Goal: Check status: Check status

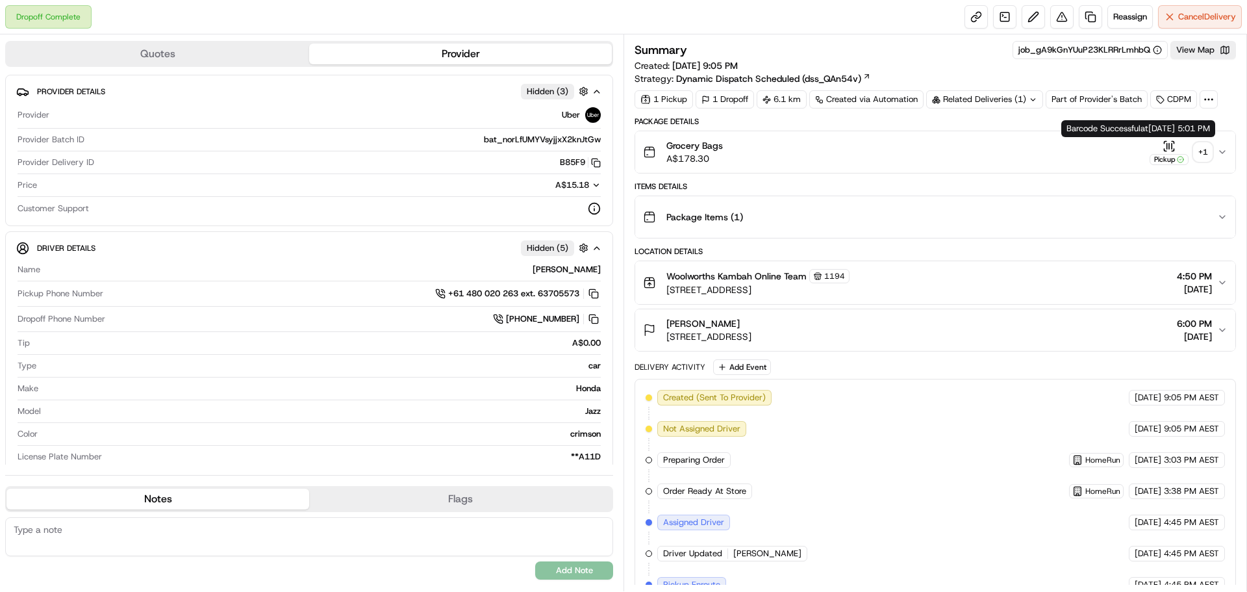
click at [1208, 155] on div "+ 1" at bounding box center [1203, 152] width 18 height 18
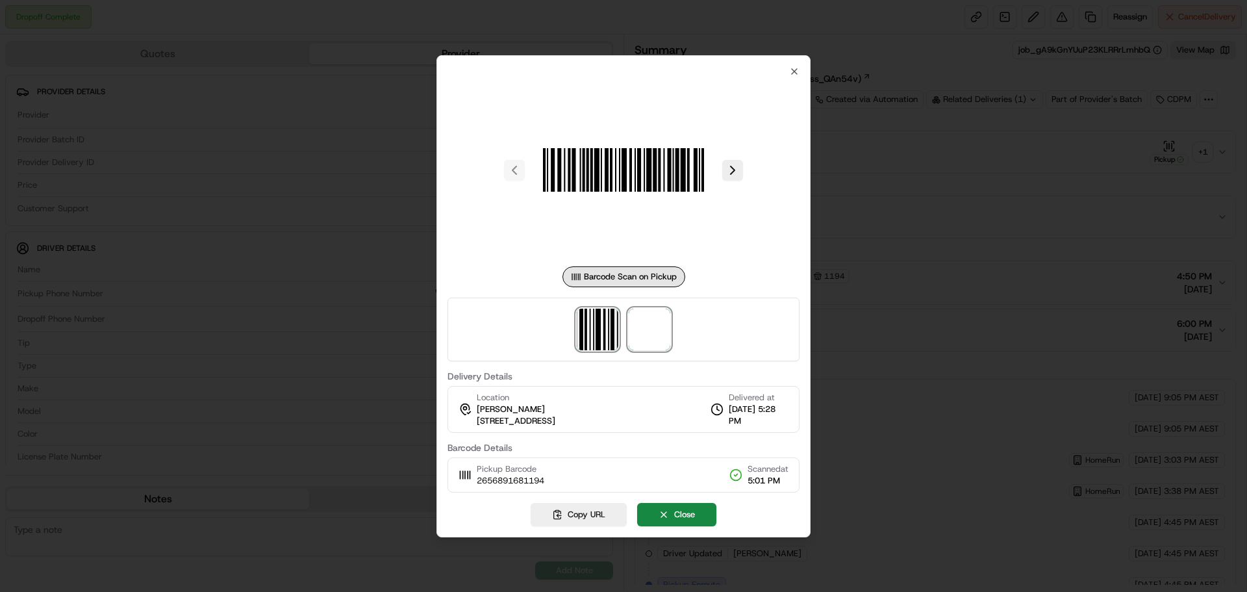
click at [640, 323] on span at bounding box center [650, 330] width 42 height 42
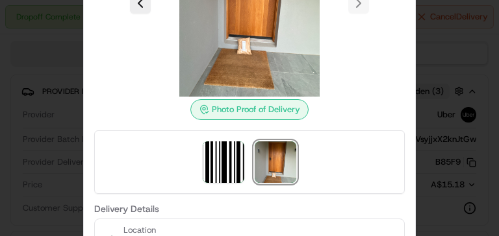
click at [442, 87] on div at bounding box center [249, 118] width 499 height 236
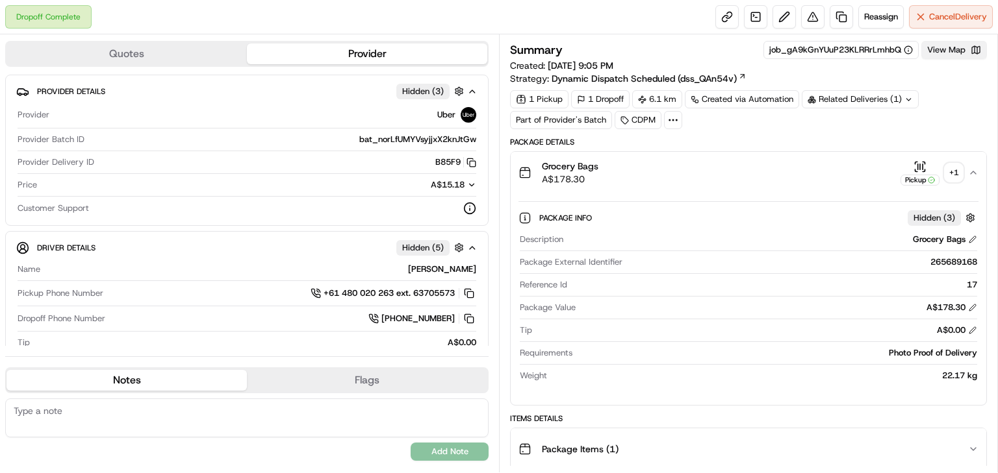
click at [952, 49] on button "View Map" at bounding box center [954, 50] width 66 height 18
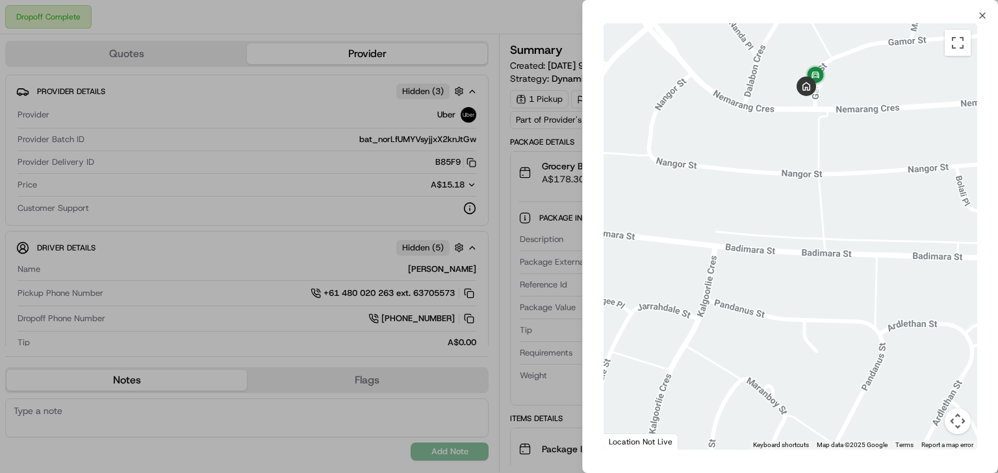
click at [499, 138] on div at bounding box center [499, 236] width 998 height 473
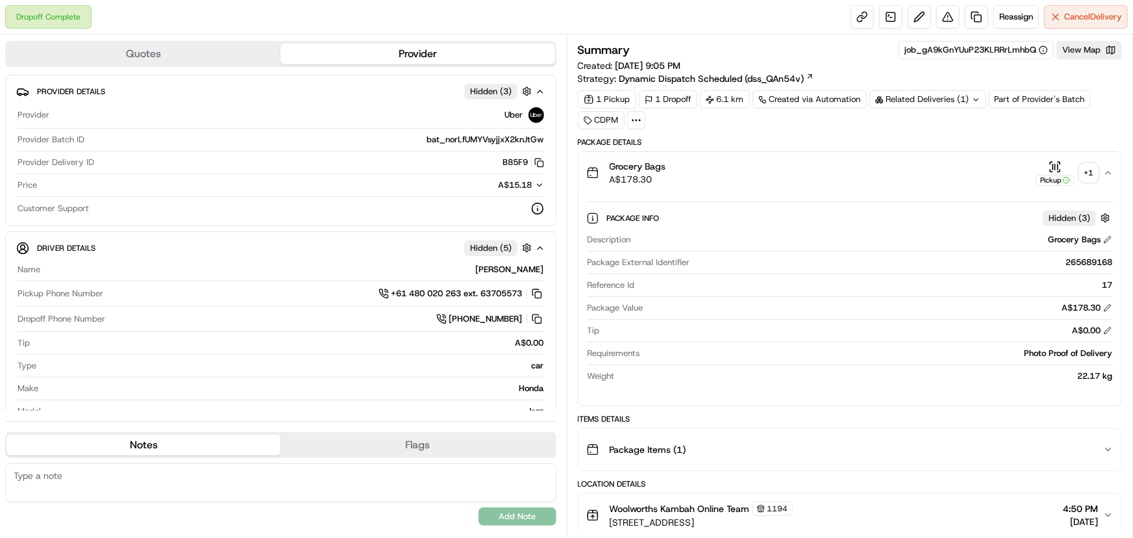
click at [965, 99] on div "Related Deliveries (1)" at bounding box center [928, 99] width 117 height 18
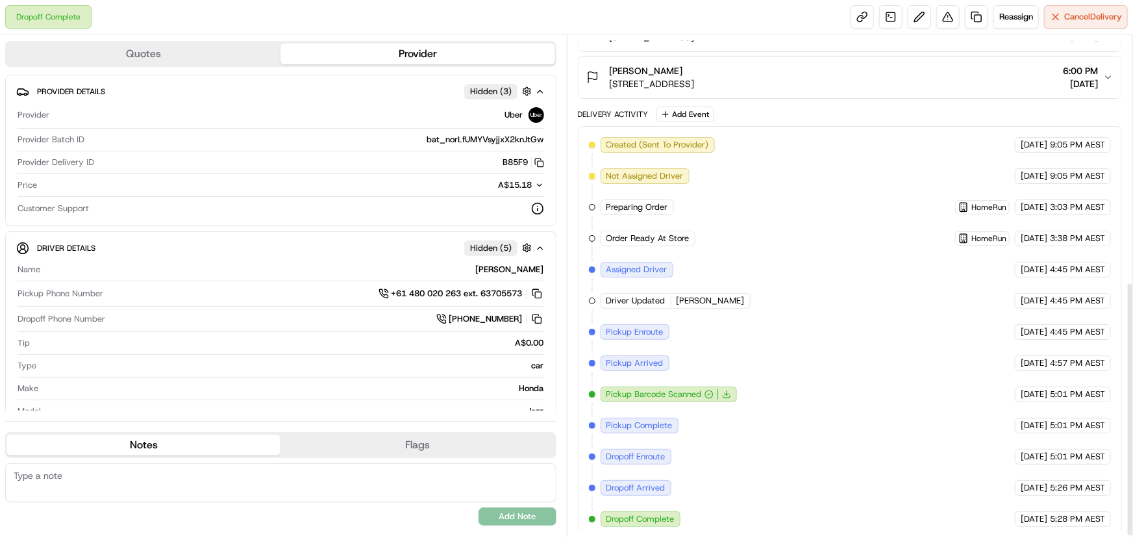
scroll to position [488, 0]
